Goal: Task Accomplishment & Management: Use online tool/utility

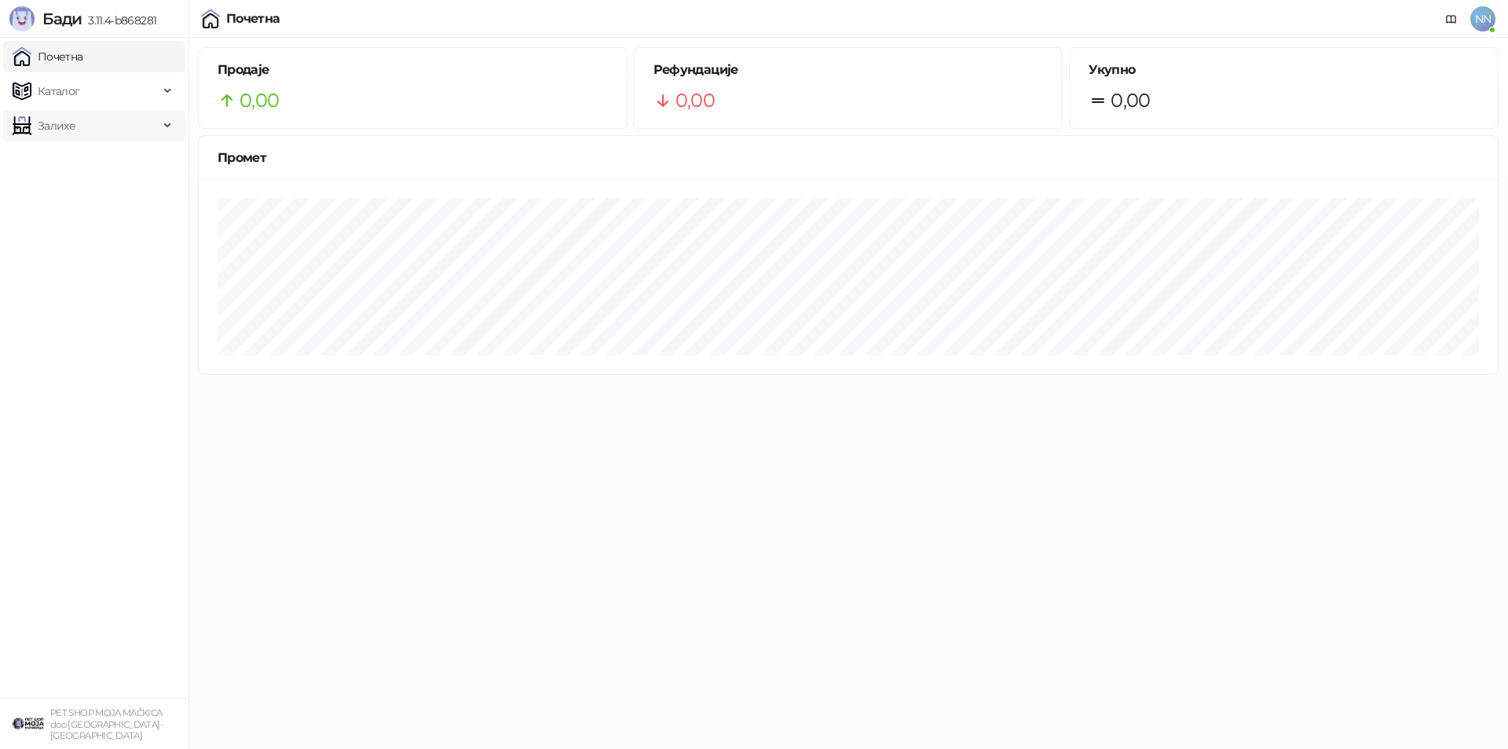
click at [64, 126] on span "Залихе" at bounding box center [57, 125] width 38 height 31
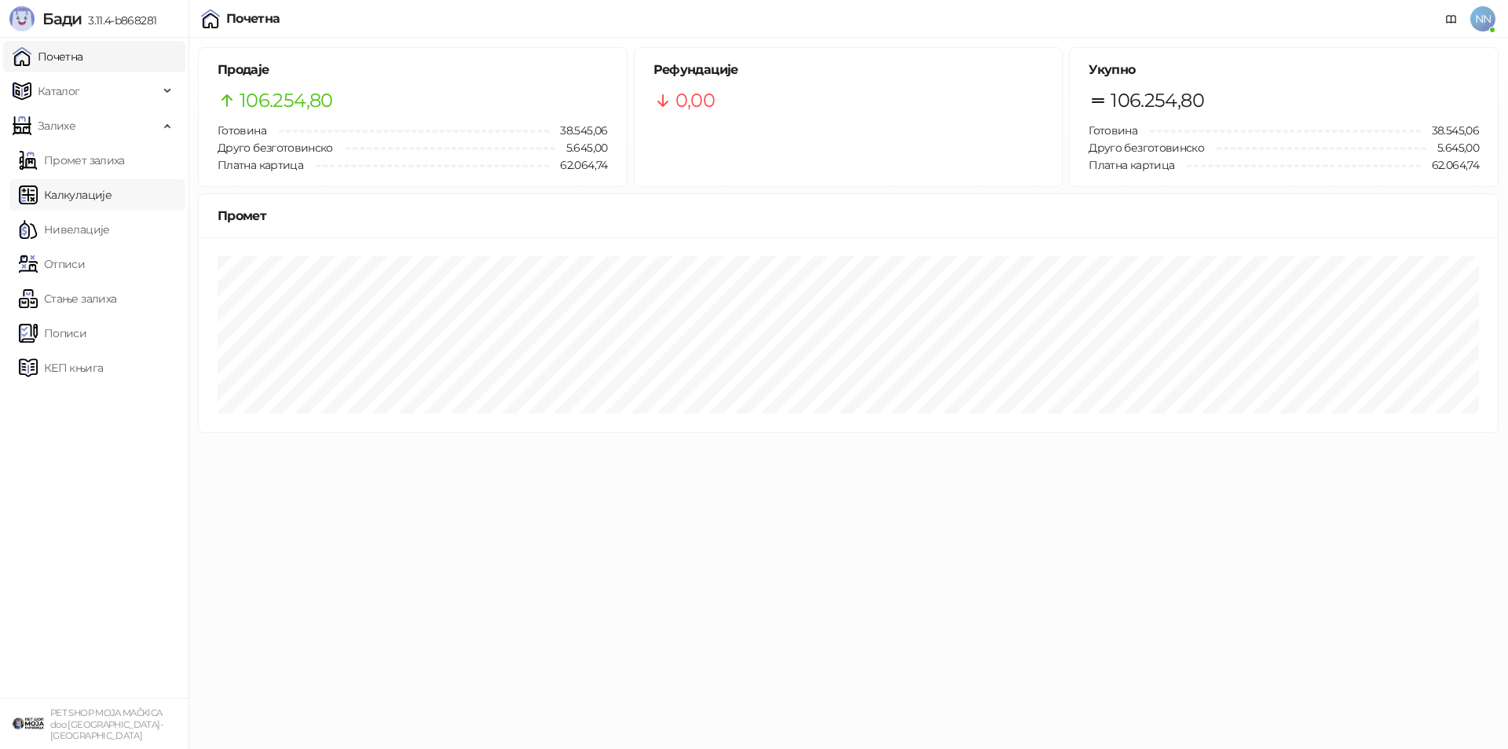
click at [84, 199] on link "Калкулације" at bounding box center [65, 194] width 93 height 31
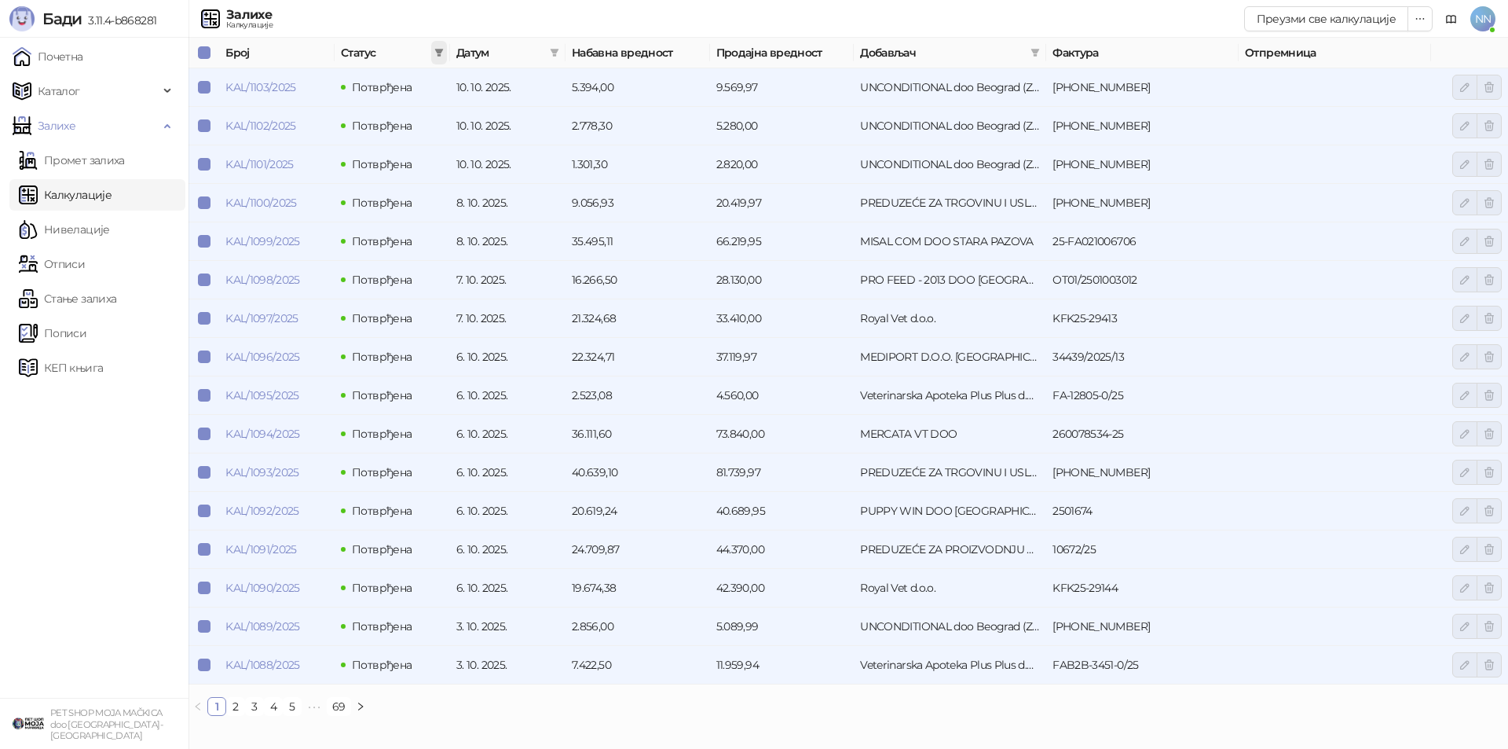
click at [436, 54] on icon "filter" at bounding box center [438, 52] width 9 height 9
